Goal: Information Seeking & Learning: Understand process/instructions

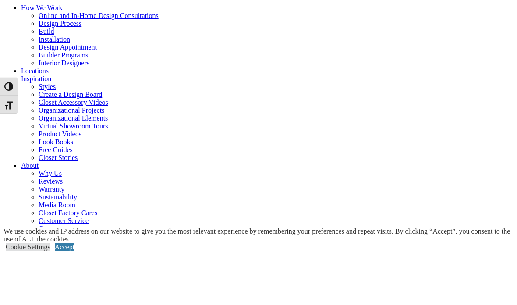
type input "*****"
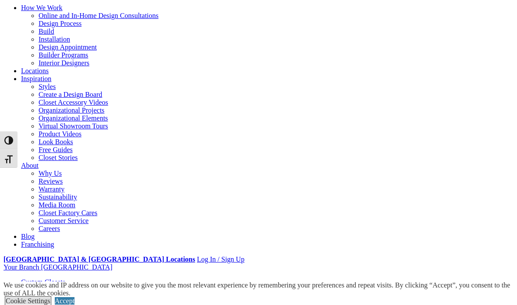
click at [50, 297] on link "Cookie Settings" at bounding box center [28, 300] width 45 height 7
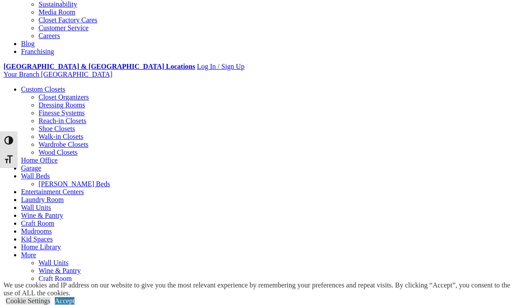
scroll to position [250, 0]
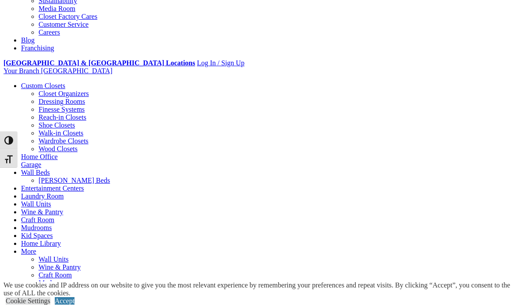
click at [58, 153] on link "Home Office" at bounding box center [39, 156] width 37 height 7
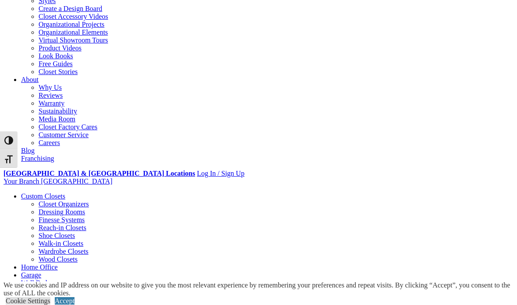
scroll to position [141, 0]
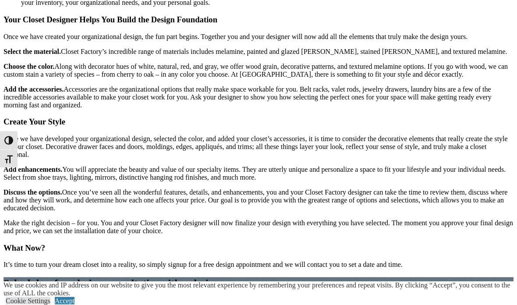
scroll to position [1037, 0]
